Goal: Check status

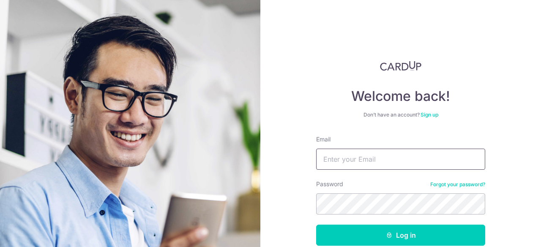
click at [334, 153] on input "Email" at bounding box center [400, 159] width 169 height 21
type input "[EMAIL_ADDRESS][DOMAIN_NAME]"
click at [316, 225] on button "Log in" at bounding box center [400, 235] width 169 height 21
click at [390, 52] on div "Welcome back! Don’t have an account? Sign up Email [EMAIL_ADDRESS][DOMAIN_NAME]…" at bounding box center [400, 123] width 280 height 247
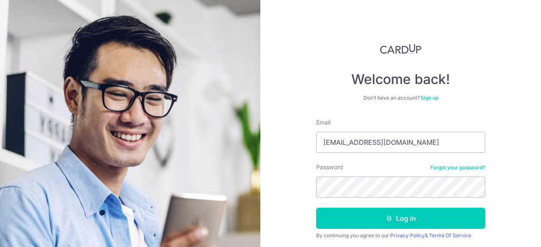
scroll to position [46, 0]
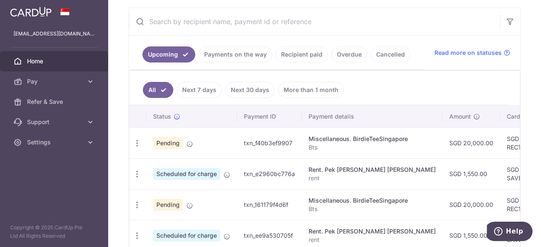
scroll to position [169, 0]
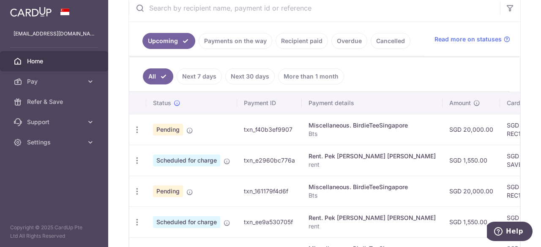
click at [236, 44] on link "Payments on the way" at bounding box center [234, 41] width 73 height 16
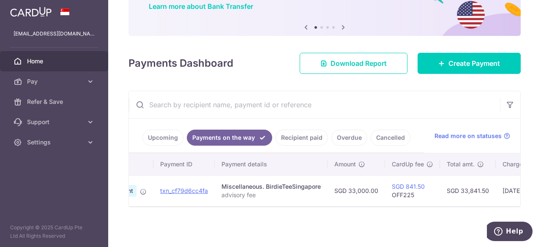
scroll to position [0, 0]
